Goal: Task Accomplishment & Management: Complete application form

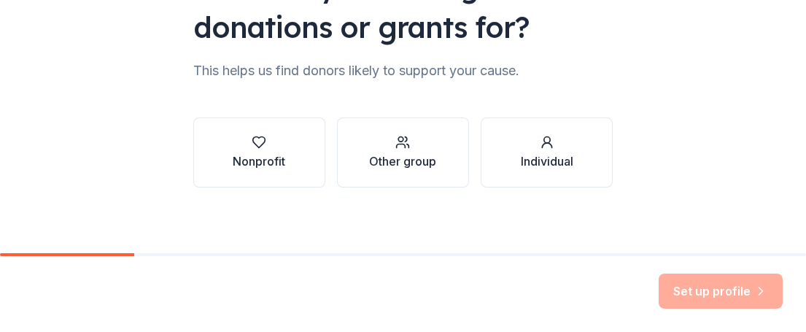
scroll to position [190, 0]
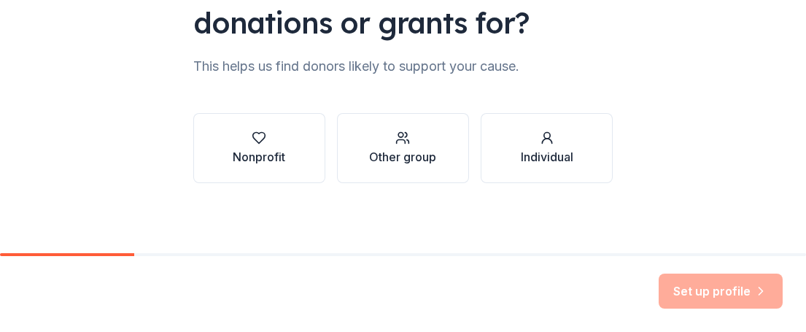
click at [334, 161] on div "Nonprofit Other group Individual" at bounding box center [403, 148] width 420 height 70
click at [287, 166] on button "Nonprofit" at bounding box center [259, 148] width 132 height 70
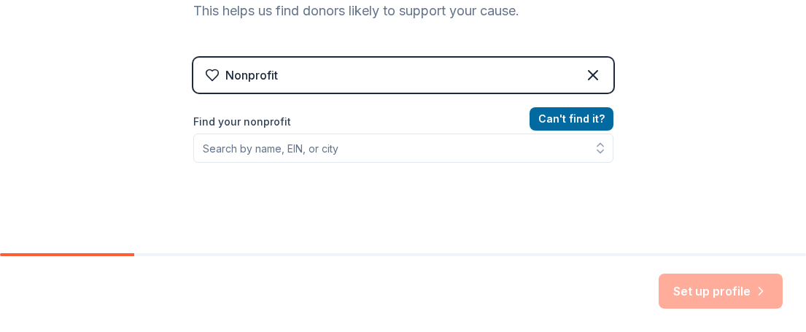
scroll to position [265, 0]
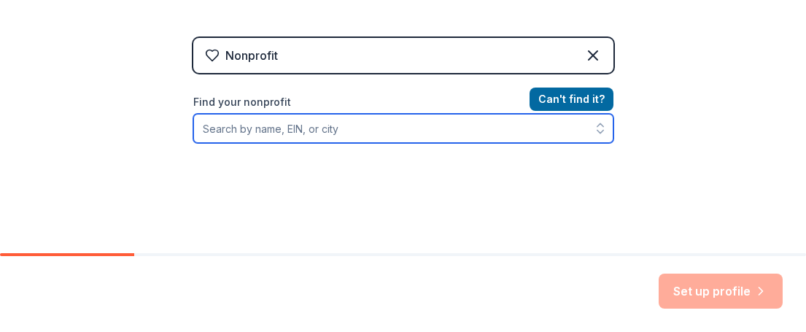
click at [321, 133] on input "Find your nonprofit" at bounding box center [403, 128] width 420 height 29
click at [313, 128] on input "Find your nonprofit" at bounding box center [403, 128] width 420 height 29
click at [279, 126] on input "Find your nonprofit" at bounding box center [403, 128] width 420 height 29
click at [246, 129] on input "Find your nonprofit" at bounding box center [403, 128] width 420 height 29
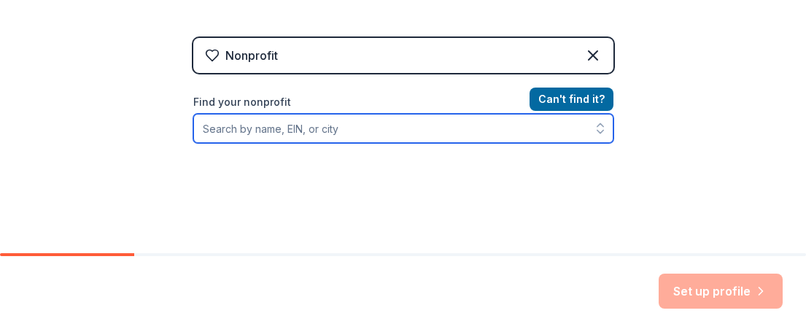
click at [276, 128] on input "Find your nonprofit" at bounding box center [403, 128] width 420 height 29
type input "1528"
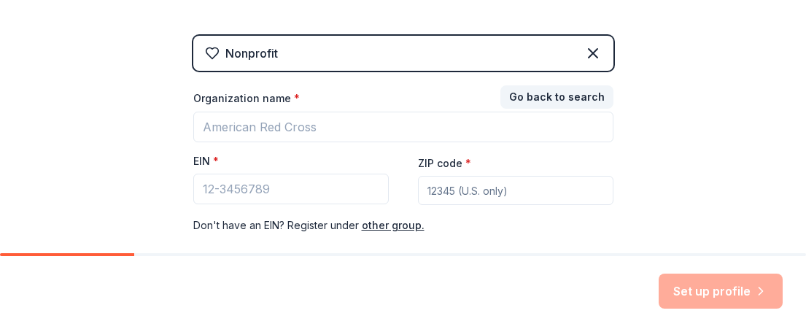
scroll to position [285, 0]
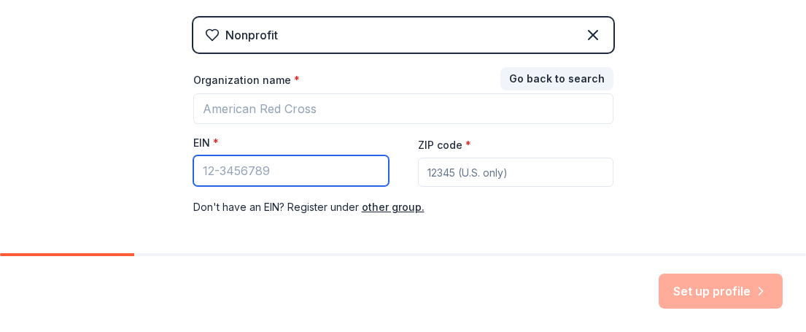
click at [271, 174] on input "EIN *" at bounding box center [291, 170] width 196 height 31
type input "[US_EMPLOYER_IDENTIFICATION_NUMBER]"
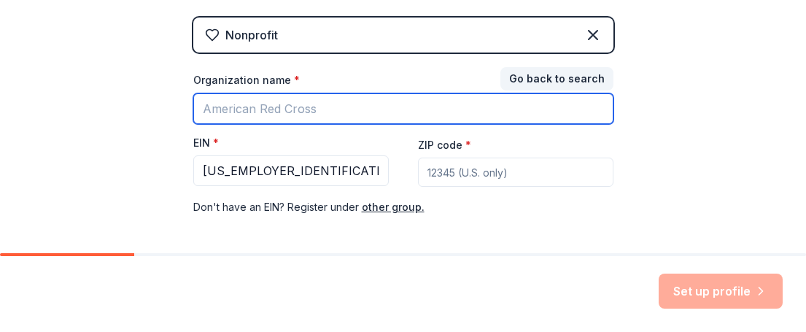
click at [336, 114] on input "Organization name *" at bounding box center [403, 108] width 420 height 31
type input "revolution [DEMOGRAPHIC_DATA]"
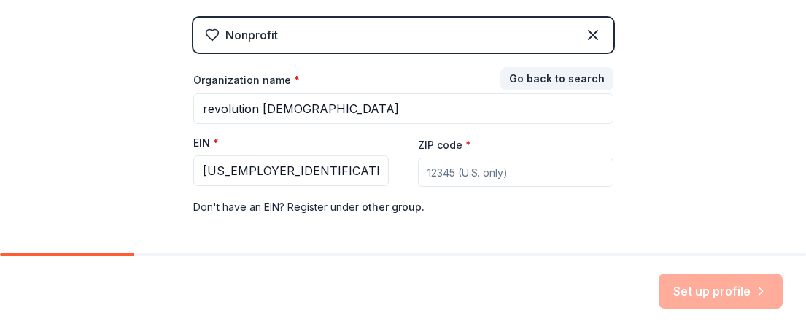
click at [441, 173] on input "ZIP code *" at bounding box center [516, 172] width 196 height 29
type input "38555"
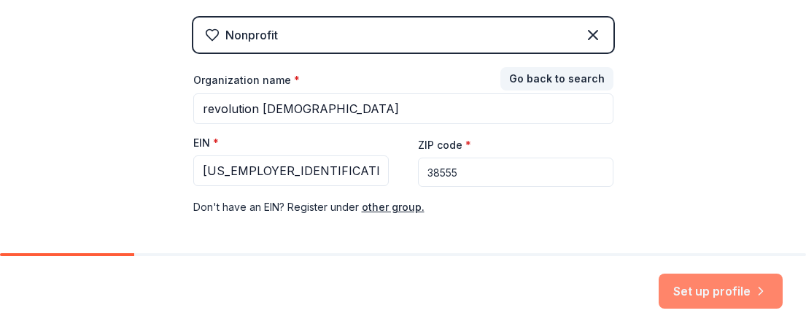
click at [713, 279] on button "Set up profile" at bounding box center [721, 291] width 124 height 35
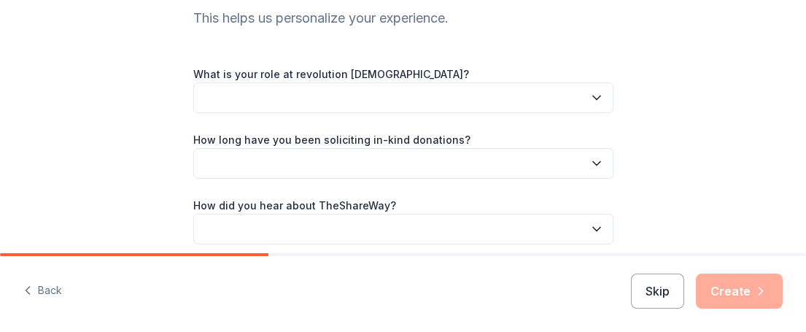
scroll to position [163, 0]
click at [378, 89] on button "button" at bounding box center [403, 97] width 420 height 31
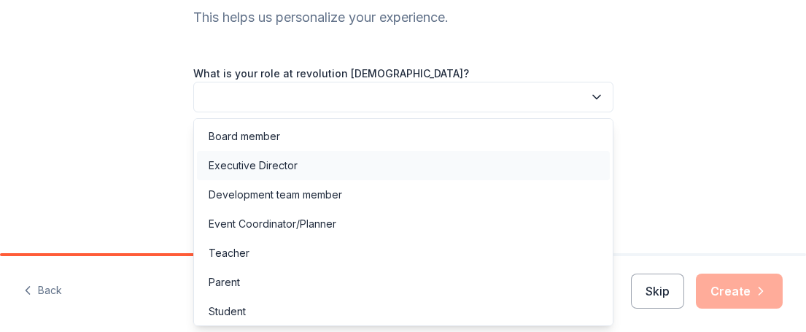
click at [326, 177] on div "Executive Director" at bounding box center [403, 165] width 413 height 29
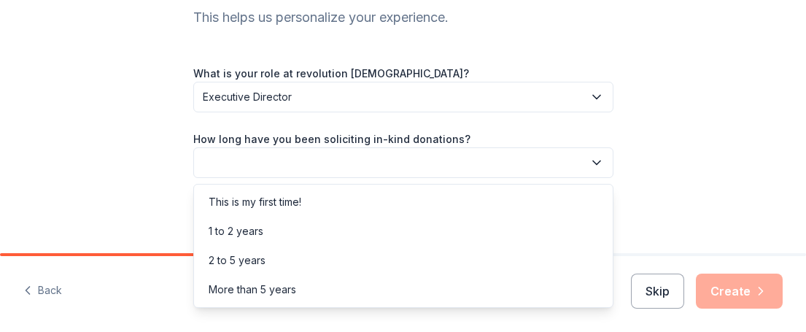
click at [302, 159] on button "button" at bounding box center [403, 162] width 420 height 31
click at [274, 204] on div "This is my first time!" at bounding box center [255, 202] width 93 height 18
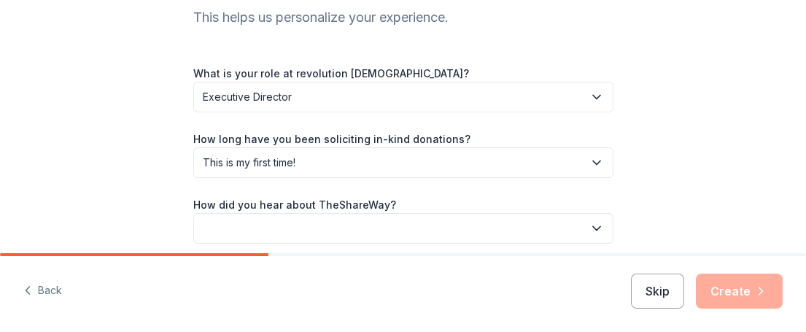
scroll to position [223, 0]
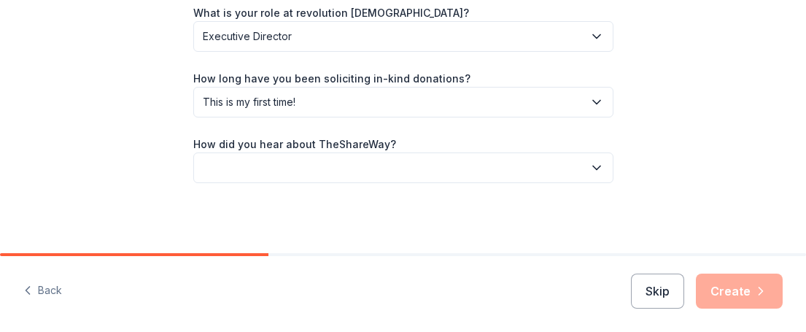
click at [313, 170] on button "button" at bounding box center [403, 168] width 420 height 31
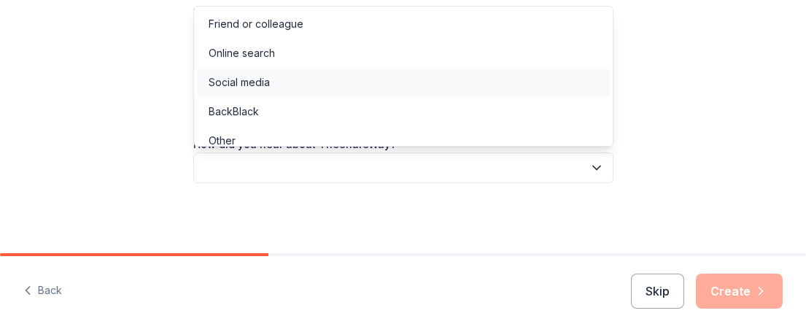
click at [298, 79] on div "Social media" at bounding box center [403, 82] width 413 height 29
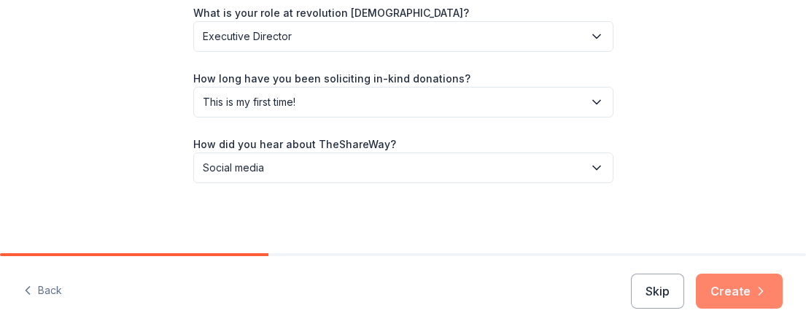
click at [754, 291] on icon "button" at bounding box center [761, 291] width 15 height 15
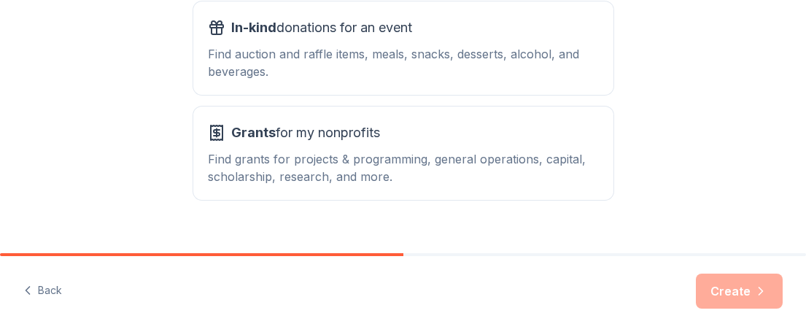
scroll to position [312, 0]
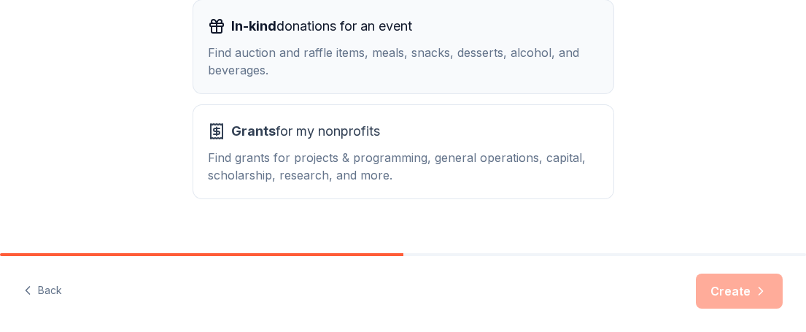
click at [300, 34] on span "In-kind donations for an event" at bounding box center [321, 26] width 181 height 23
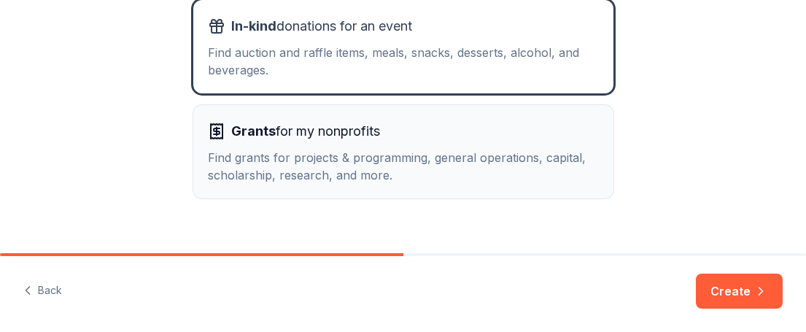
click at [288, 163] on div "Find grants for projects & programming, general operations, capital, scholarshi…" at bounding box center [403, 166] width 391 height 35
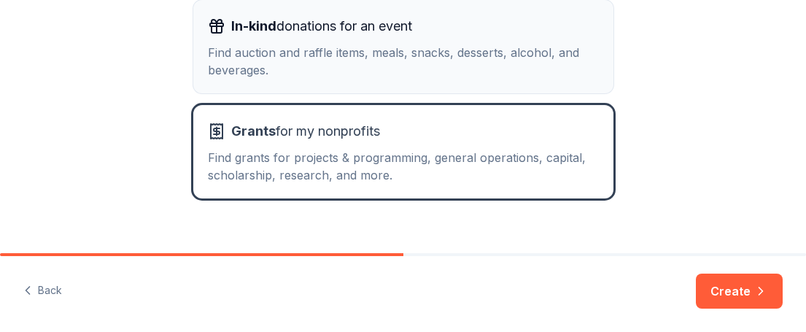
click at [474, 50] on div "Find auction and raffle items, meals, snacks, desserts, alcohol, and beverages." at bounding box center [403, 61] width 391 height 35
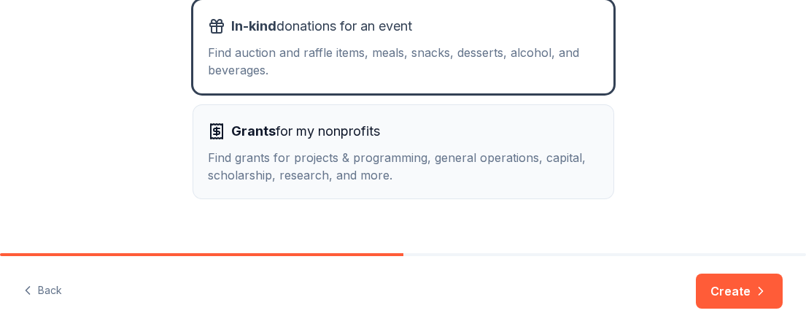
click at [402, 155] on div "Find grants for projects & programming, general operations, capital, scholarshi…" at bounding box center [403, 166] width 391 height 35
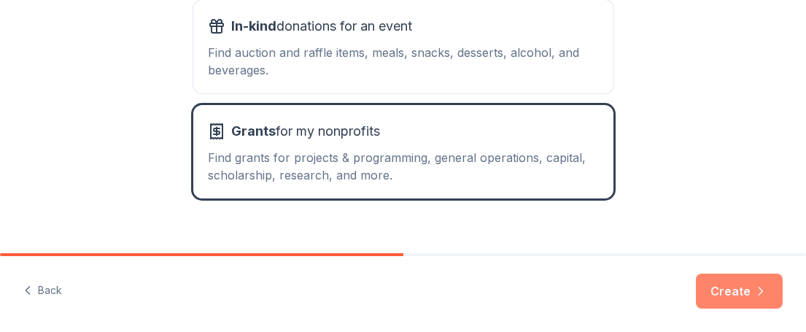
click at [718, 292] on button "Create" at bounding box center [739, 291] width 87 height 35
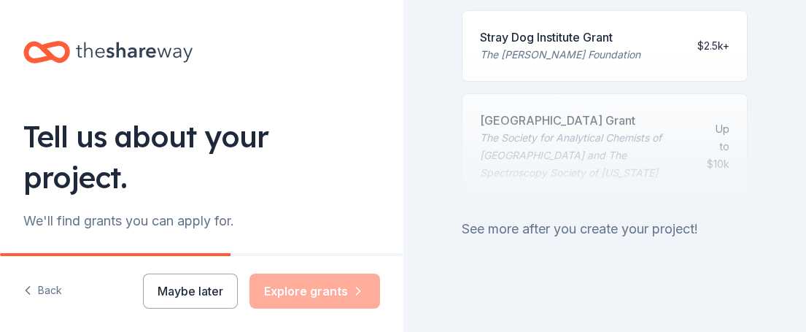
scroll to position [951, 0]
click at [533, 235] on div "See more after you create your project!" at bounding box center [605, 226] width 287 height 23
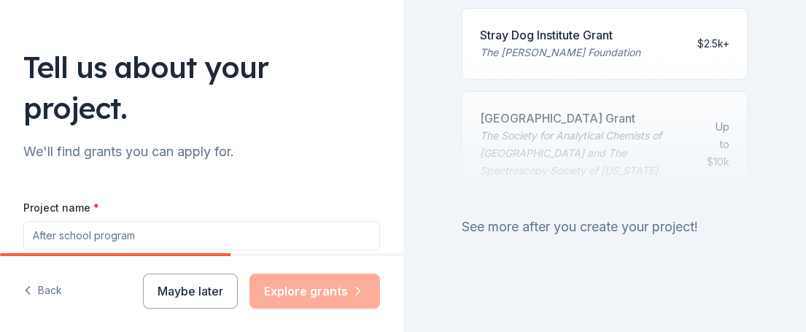
scroll to position [94, 0]
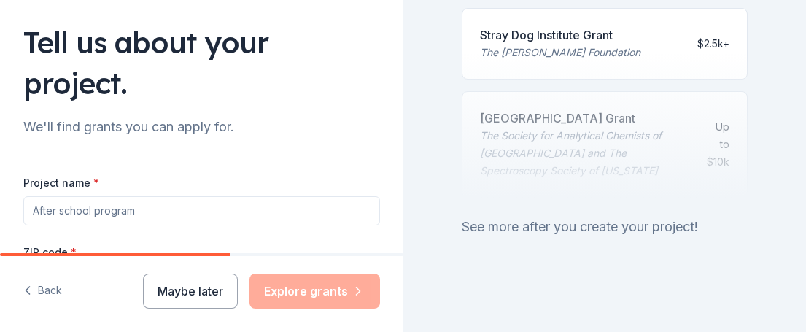
click at [158, 196] on input "Project name *" at bounding box center [201, 210] width 357 height 29
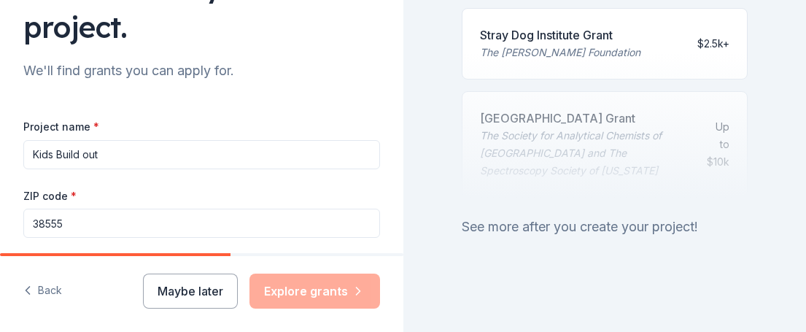
scroll to position [153, 0]
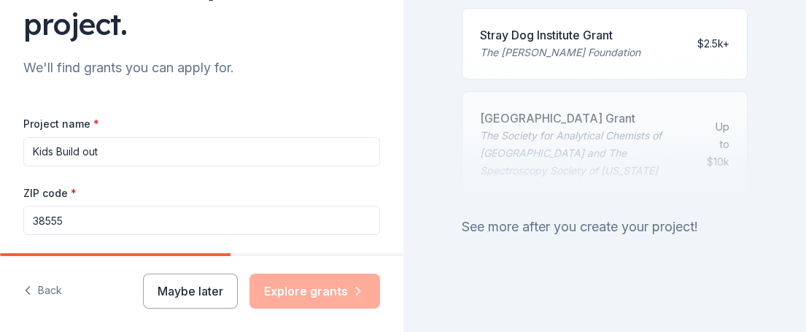
click at [90, 137] on input "Kids Build out" at bounding box center [201, 151] width 357 height 29
click at [116, 137] on input "Kids Build Out" at bounding box center [201, 151] width 357 height 29
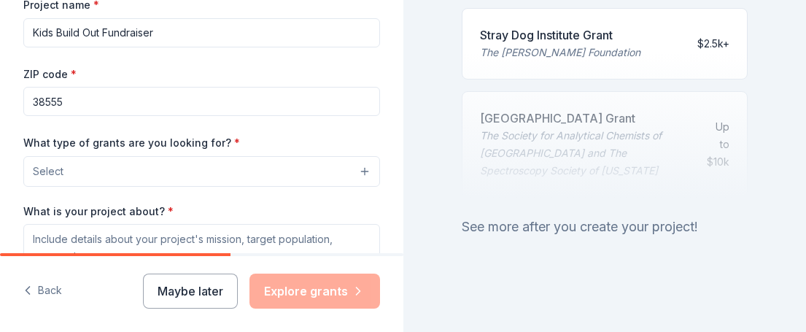
scroll to position [289, 0]
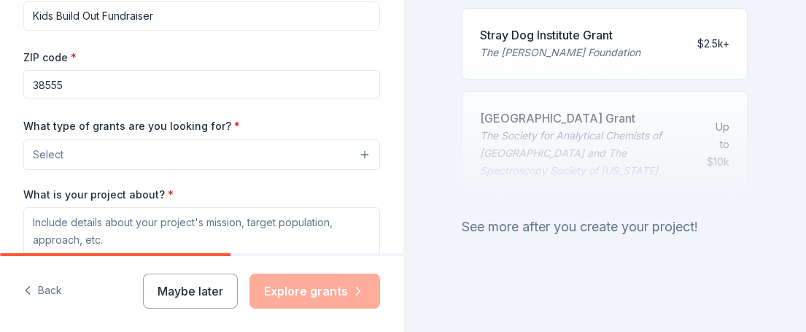
type input "Kids Build Out Fundraiser"
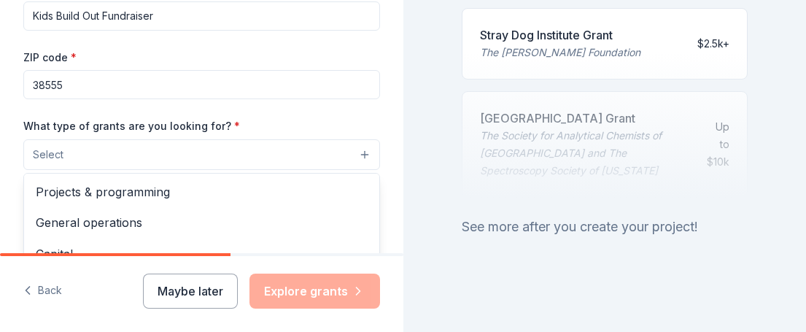
click at [69, 139] on button "Select" at bounding box center [201, 154] width 357 height 31
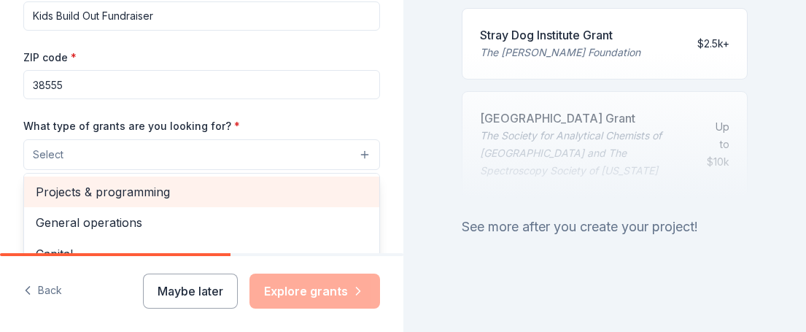
click at [77, 182] on span "Projects & programming" at bounding box center [202, 191] width 332 height 19
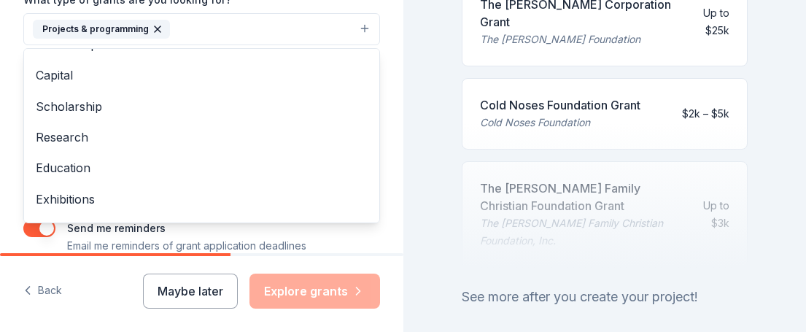
scroll to position [0, 0]
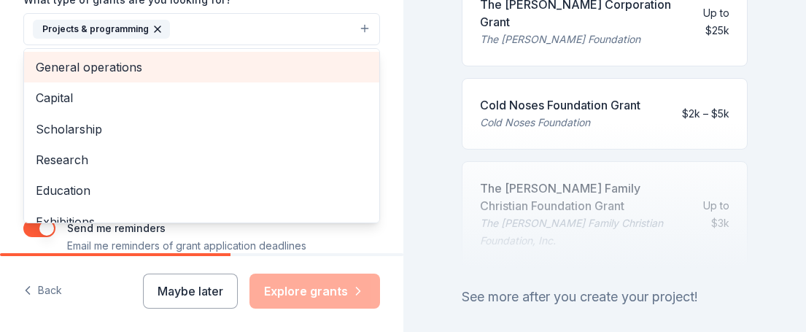
click at [92, 58] on span "General operations" at bounding box center [202, 67] width 332 height 19
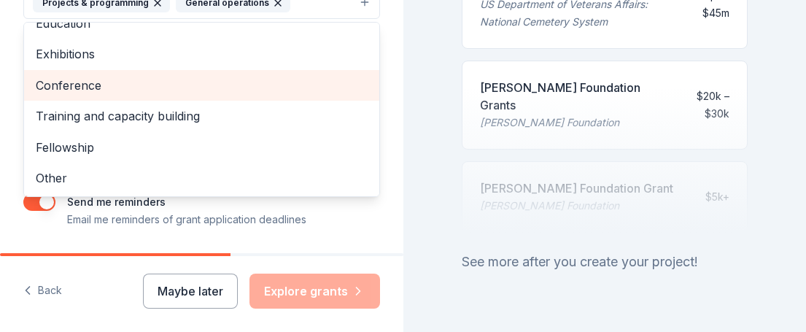
scroll to position [446, 0]
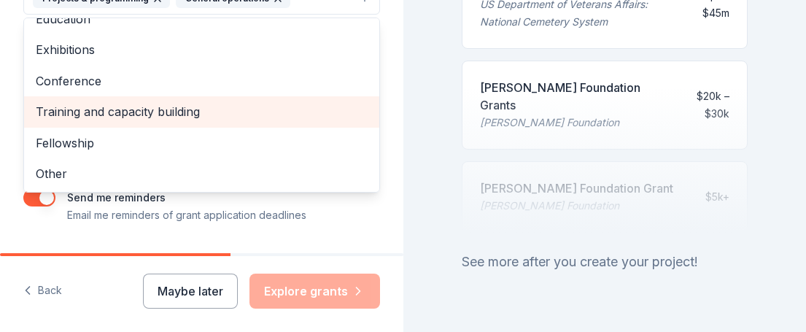
click at [144, 102] on span "Training and capacity building" at bounding box center [202, 111] width 332 height 19
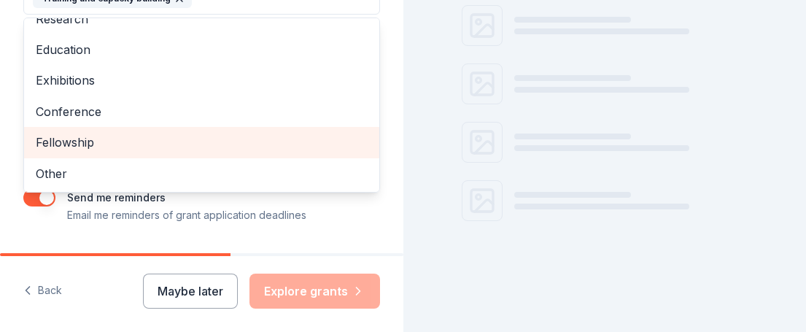
scroll to position [951, 0]
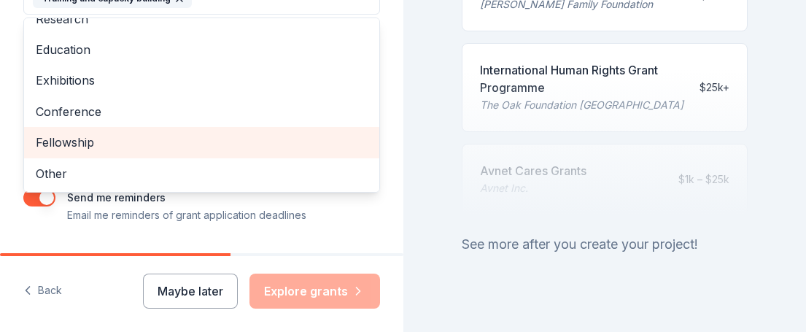
click at [83, 133] on span "Fellowship" at bounding box center [202, 142] width 332 height 19
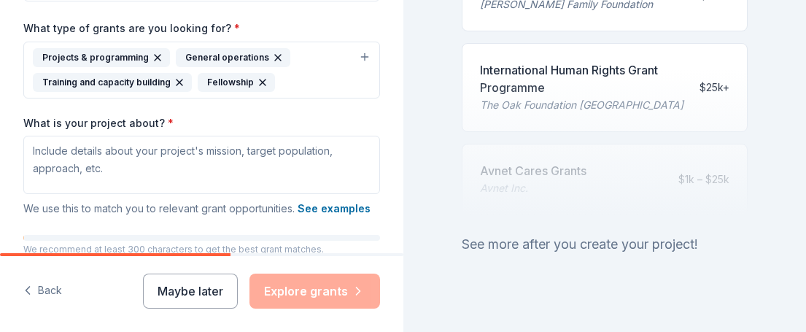
scroll to position [391, 0]
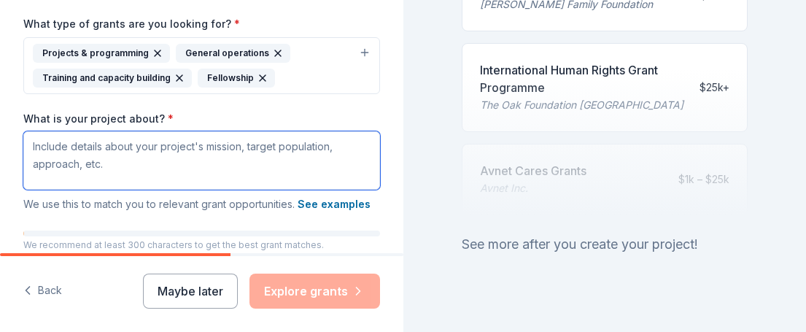
click at [40, 131] on textarea "What is your project about? *" at bounding box center [201, 160] width 357 height 58
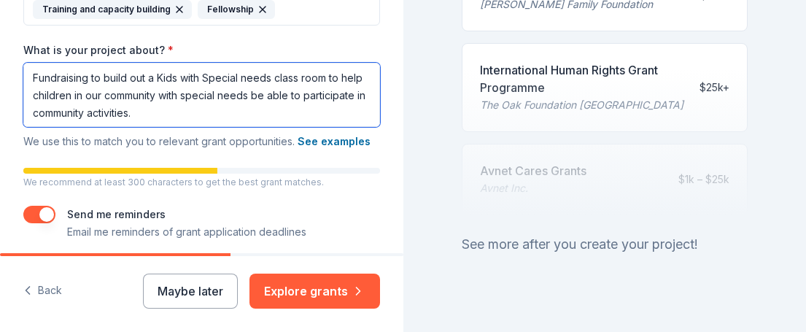
scroll to position [477, 0]
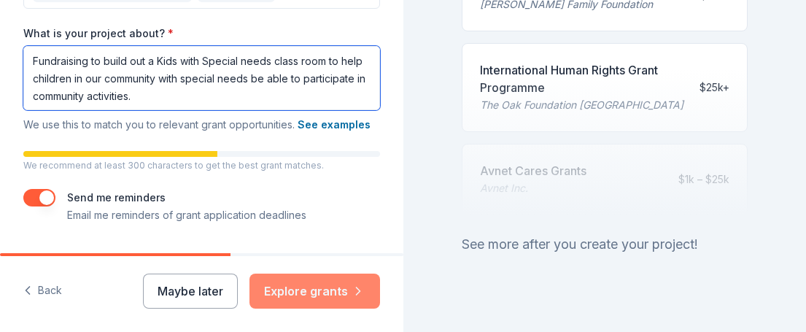
type textarea "Fundraising to build out a Kids with Special needs class room to help children …"
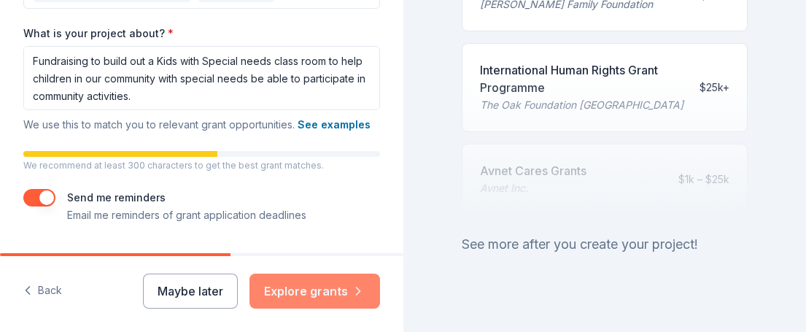
click at [310, 288] on button "Explore grants" at bounding box center [315, 291] width 131 height 35
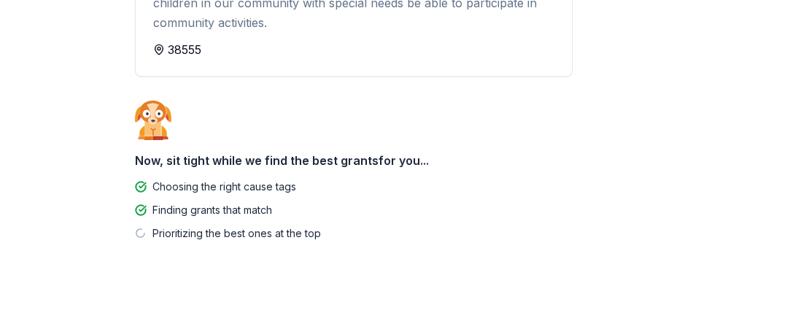
scroll to position [253, 0]
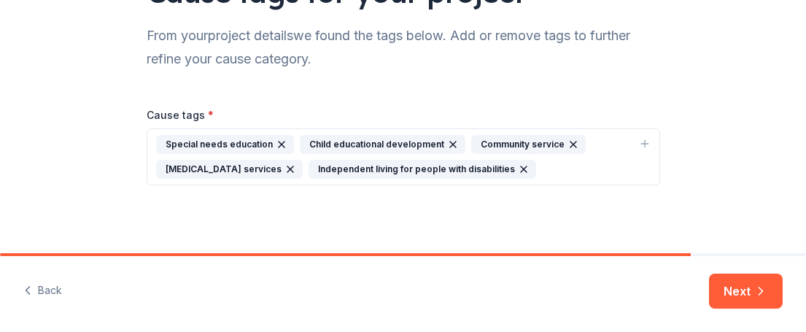
scroll to position [146, 0]
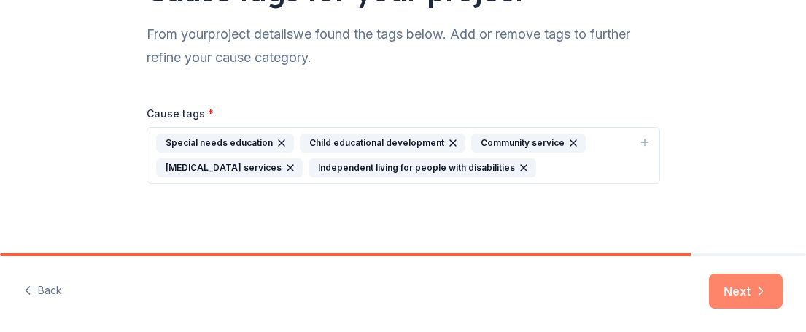
click at [760, 292] on icon "button" at bounding box center [761, 291] width 15 height 15
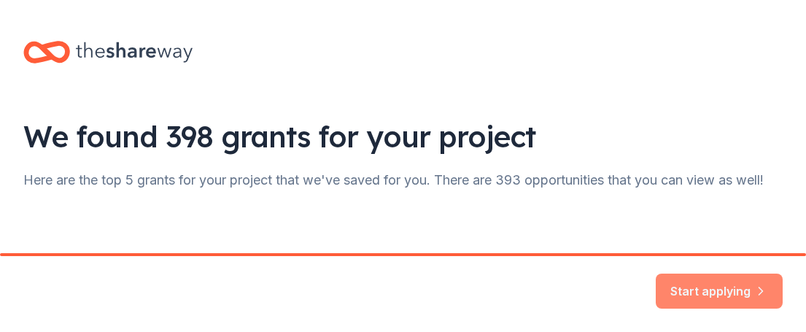
click at [722, 288] on button "Start applying" at bounding box center [719, 282] width 127 height 35
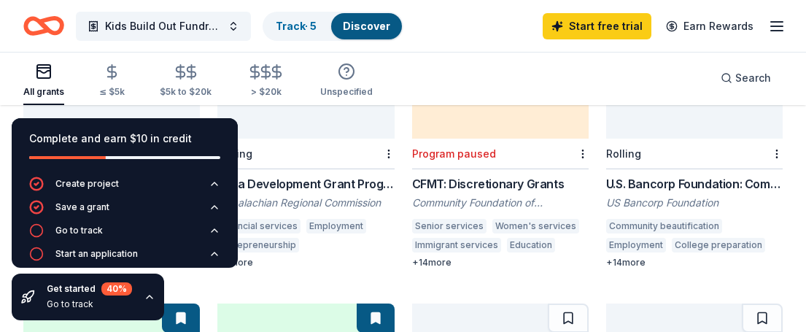
scroll to position [209, 0]
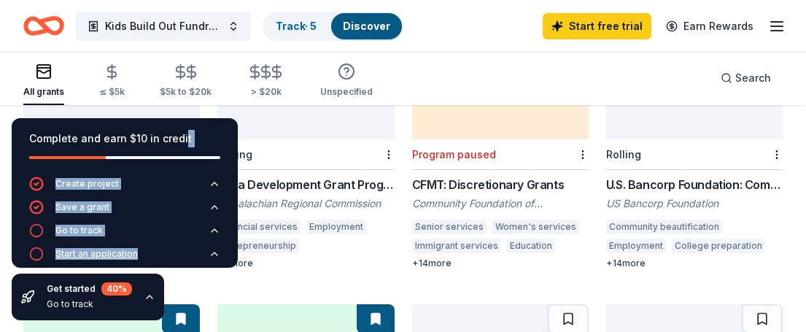
drag, startPoint x: 180, startPoint y: 136, endPoint x: 168, endPoint y: 263, distance: 126.8
click at [168, 261] on div "Complete and earn $10 in credit Create project Save a grant Go to track Start a…" at bounding box center [125, 193] width 226 height 150
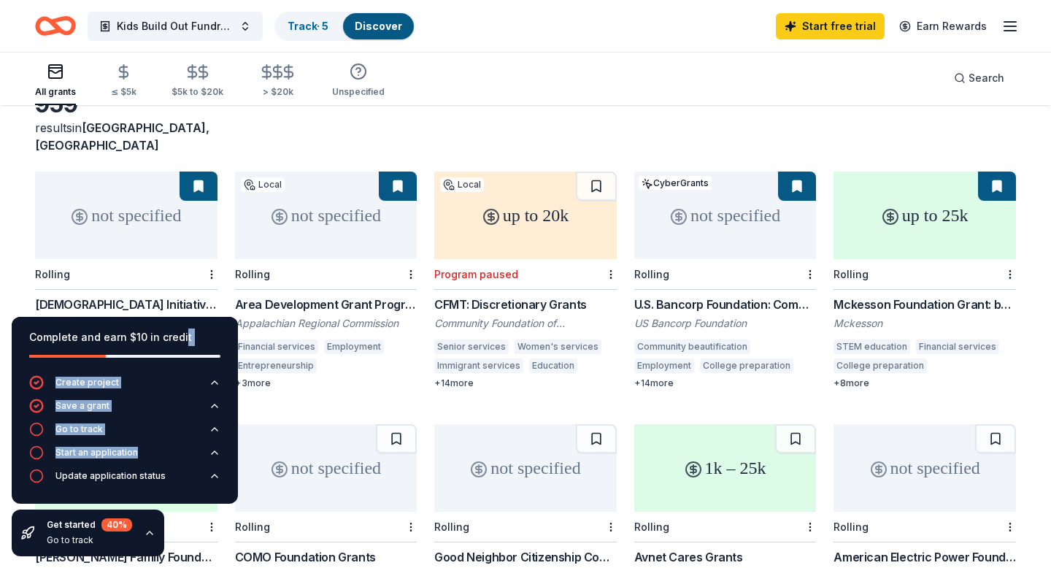
scroll to position [88, 0]
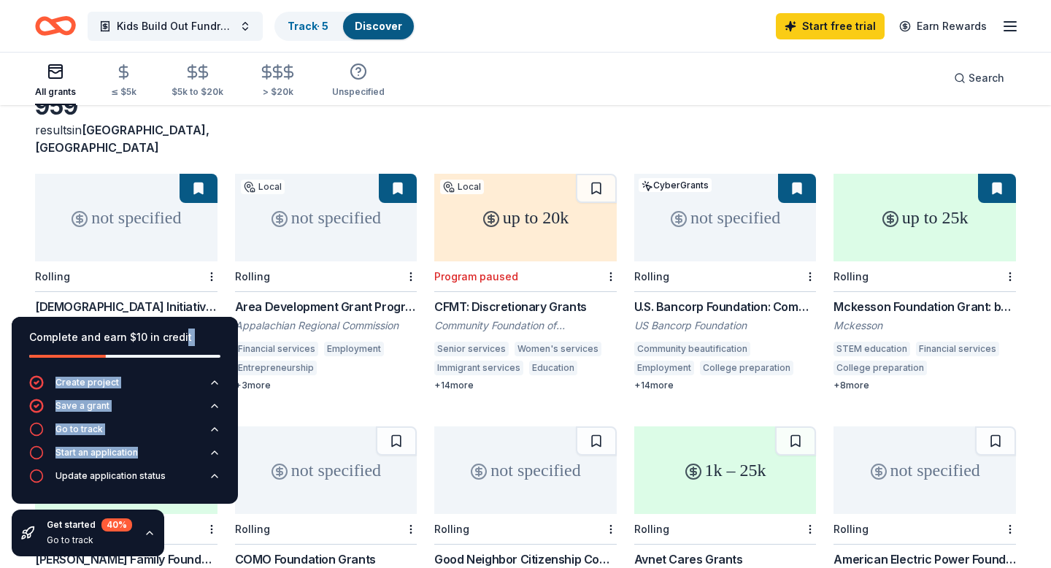
click at [333, 201] on div "not specified" at bounding box center [326, 218] width 182 height 88
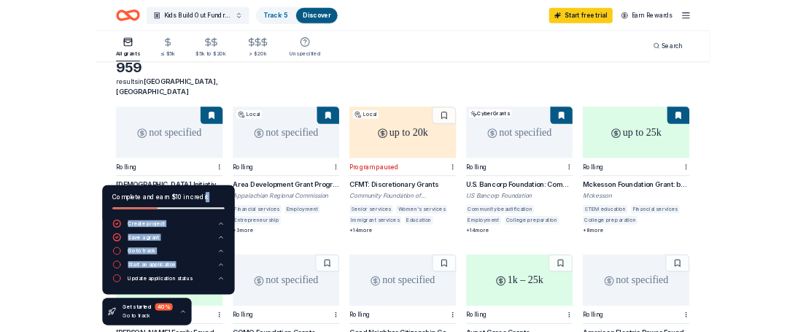
scroll to position [78, 0]
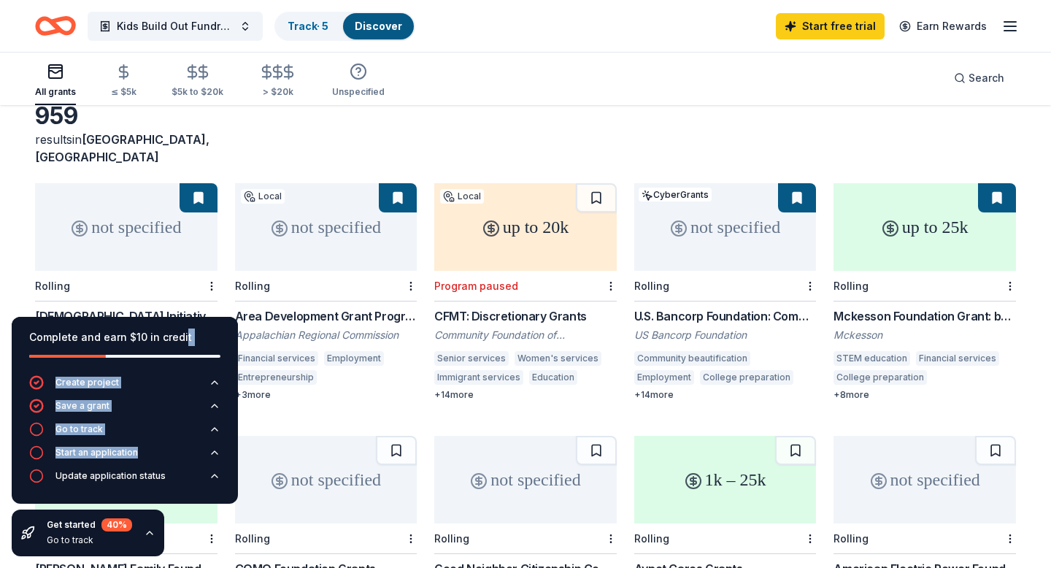
click at [806, 307] on div "Mckesson Foundation Grant: below $25,000" at bounding box center [924, 316] width 182 height 18
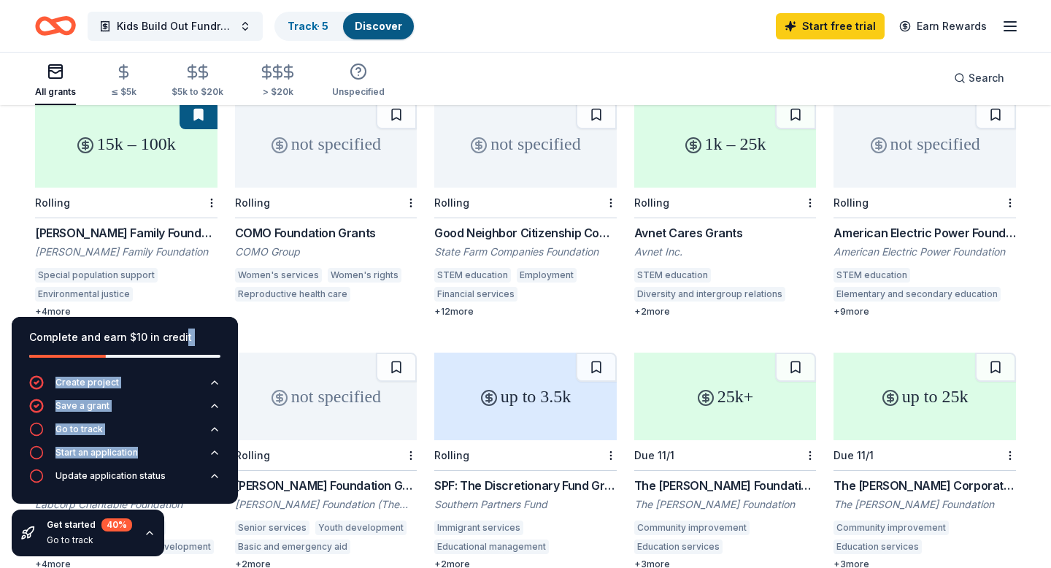
scroll to position [417, 0]
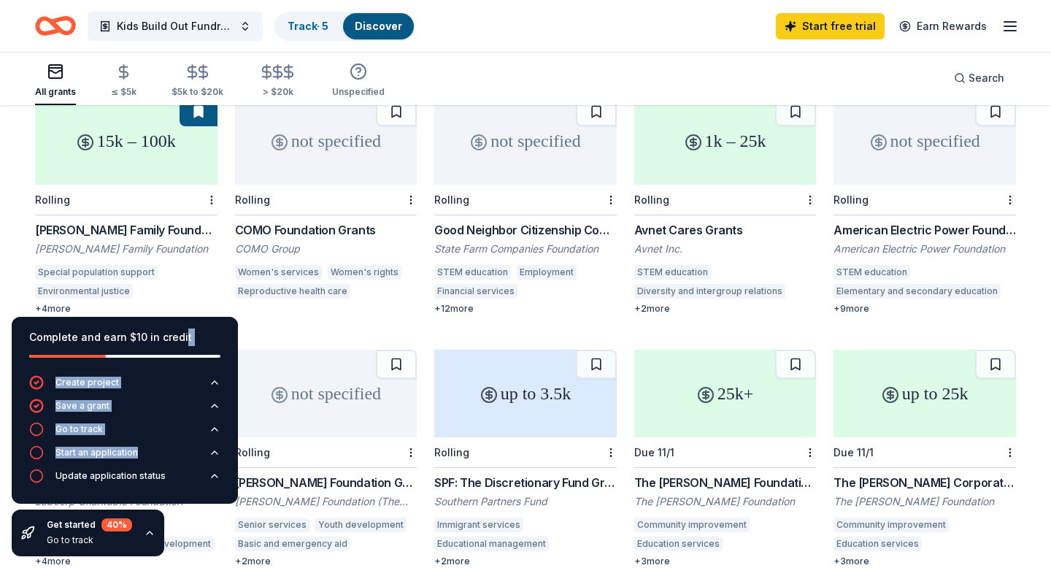
click at [58, 303] on div "+ 4 more" at bounding box center [126, 309] width 182 height 12
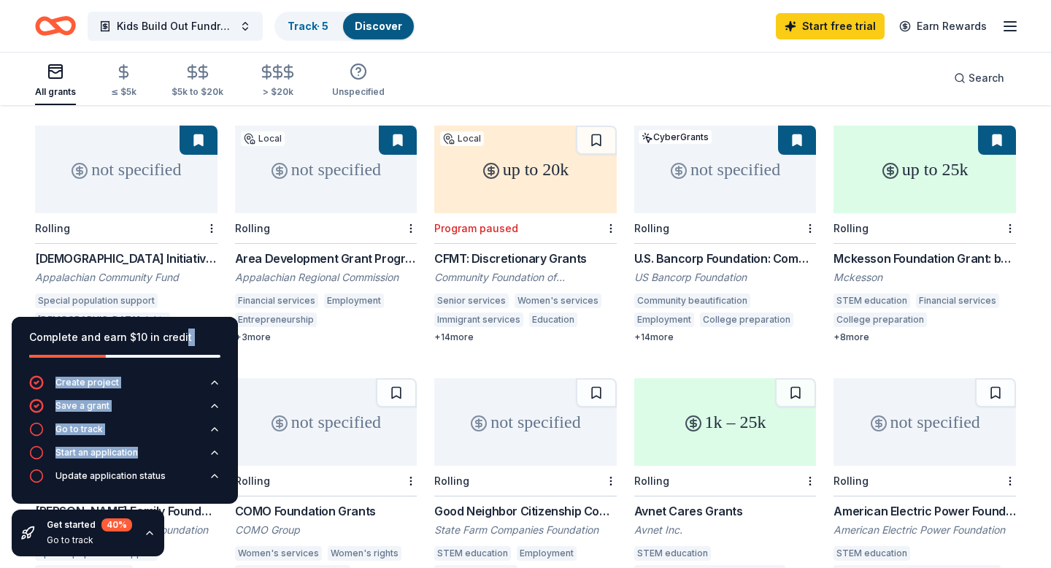
scroll to position [0, 0]
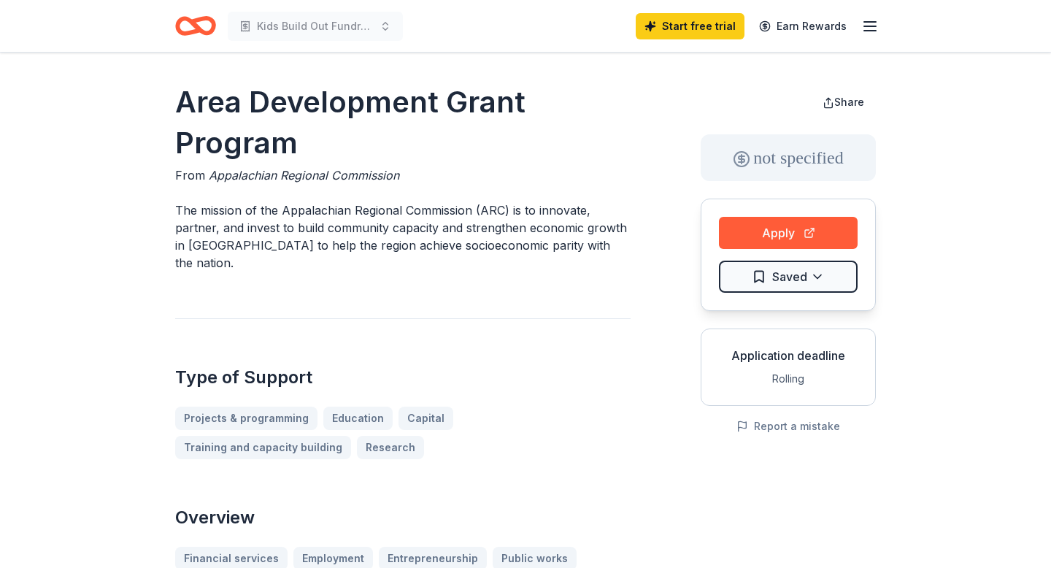
drag, startPoint x: 604, startPoint y: 246, endPoint x: 333, endPoint y: 223, distance: 271.7
click at [333, 223] on p "The mission of the Appalachian Regional Commission (ARC) is to innovate, partne…" at bounding box center [402, 236] width 455 height 70
drag, startPoint x: 174, startPoint y: 206, endPoint x: 447, endPoint y: 242, distance: 275.3
click at [184, 204] on p "The mission of the Appalachian Regional Commission (ARC) is to innovate, partne…" at bounding box center [402, 236] width 455 height 70
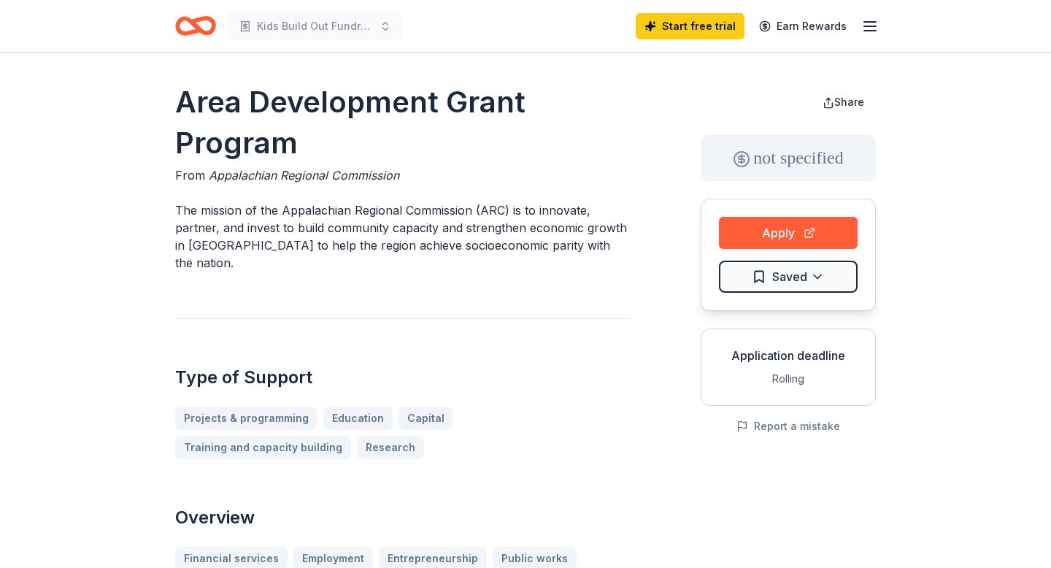
click at [184, 203] on p "The mission of the Appalachian Regional Commission (ARC) is to innovate, partne…" at bounding box center [402, 236] width 455 height 70
click at [189, 207] on p "The mission of the Appalachian Regional Commission (ARC) is to innovate, partne…" at bounding box center [402, 236] width 455 height 70
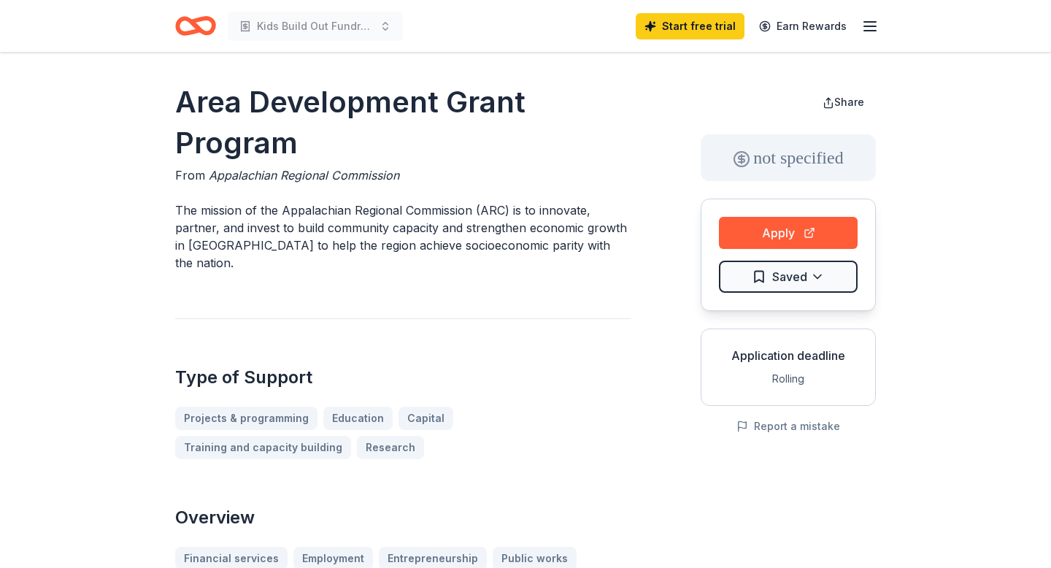
click at [189, 207] on p "The mission of the Appalachian Regional Commission (ARC) is to innovate, partne…" at bounding box center [402, 236] width 455 height 70
drag, startPoint x: 189, startPoint y: 207, endPoint x: 534, endPoint y: 242, distance: 346.9
click at [534, 242] on p "The mission of the Appalachian Regional Commission (ARC) is to innovate, partne…" at bounding box center [402, 236] width 455 height 70
click at [756, 223] on button "Apply" at bounding box center [788, 233] width 139 height 32
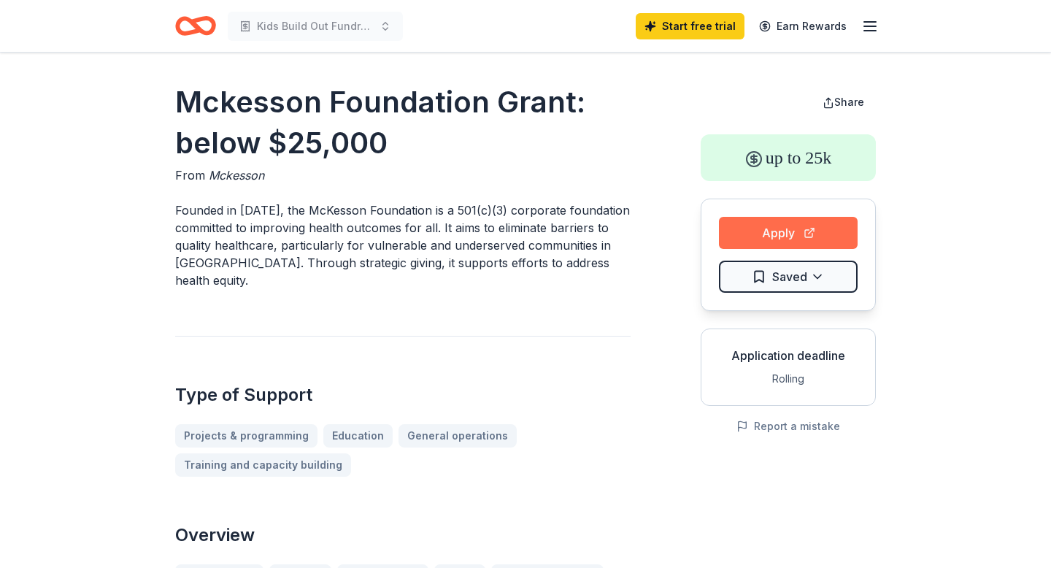
click at [787, 231] on button "Apply" at bounding box center [788, 233] width 139 height 32
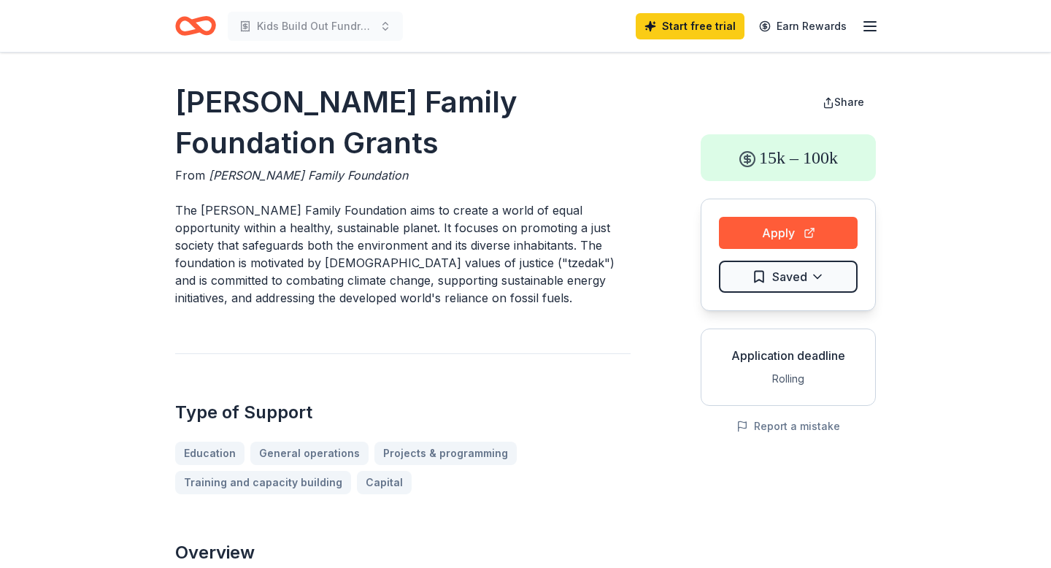
click at [446, 258] on p "The Frankel Family Foundation aims to create a world of equal opportunity withi…" at bounding box center [402, 253] width 455 height 105
